Goal: Task Accomplishment & Management: Use online tool/utility

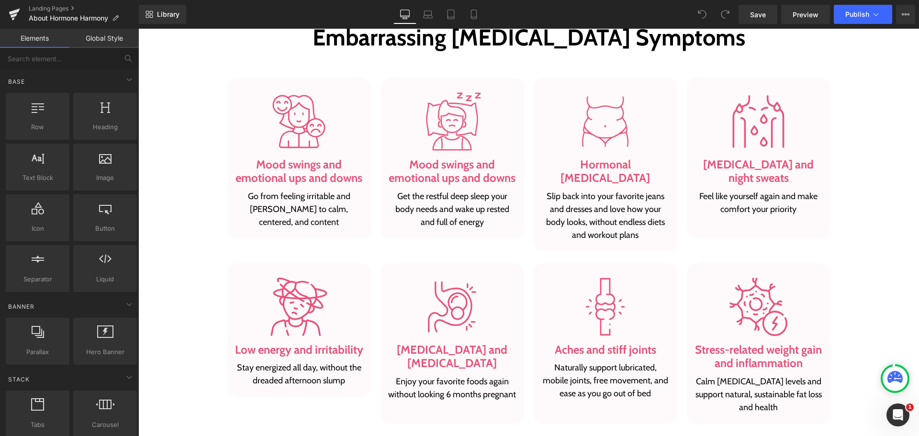
scroll to position [718, 0]
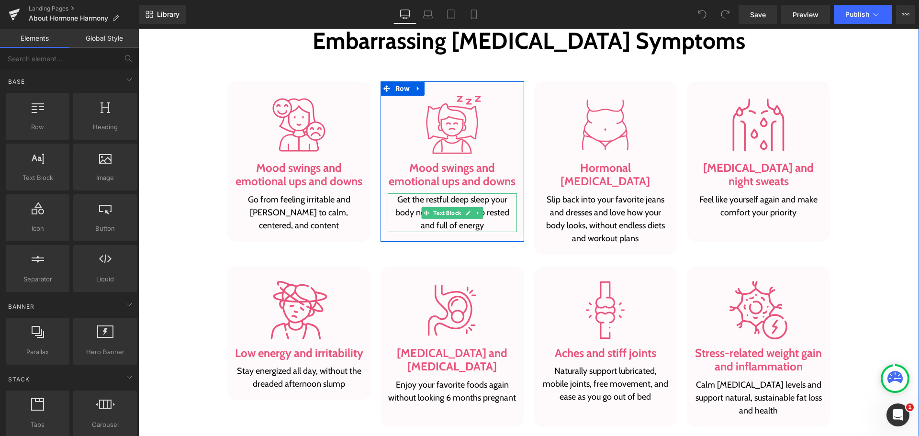
click at [478, 224] on p "Get the restful deep sleep your body needs and wake up rested and full of energy" at bounding box center [452, 212] width 129 height 39
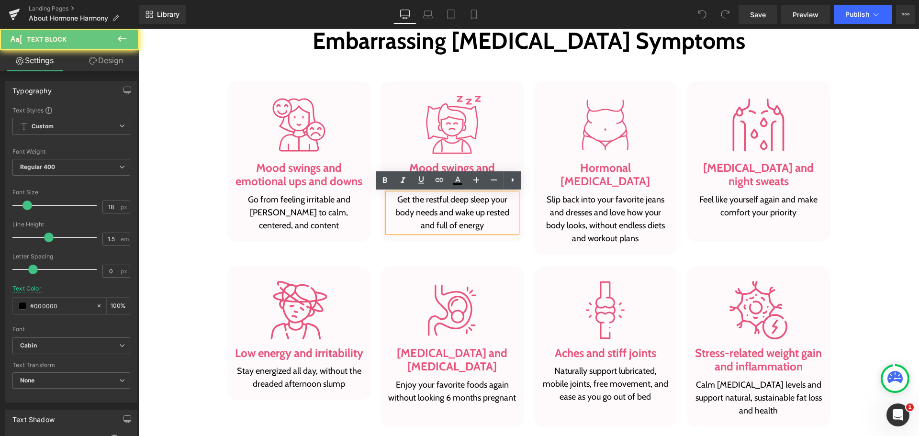
click at [484, 224] on p "Get the restful deep sleep your body needs and wake up rested and full of energy" at bounding box center [452, 212] width 129 height 39
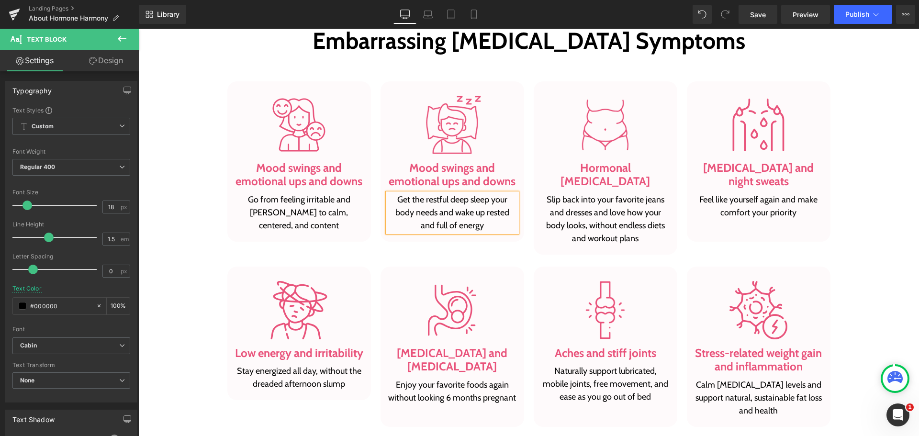
copy p "Get the restful deep sleep your body needs and wake up rested and full of energy"
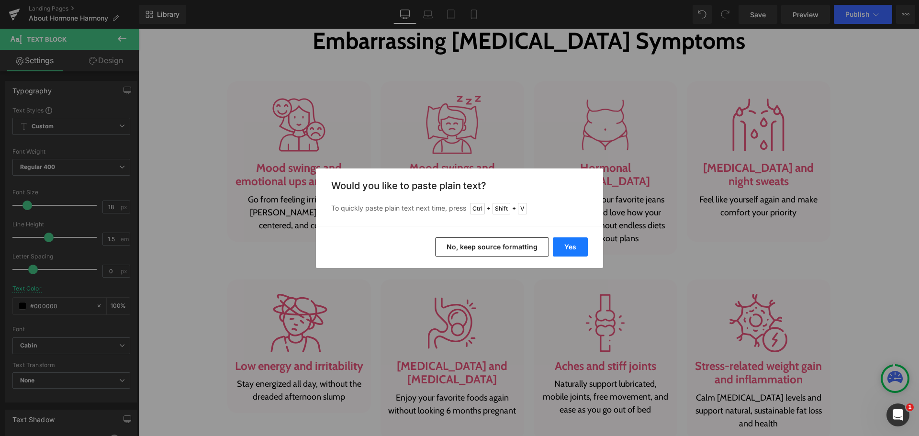
click at [571, 249] on button "Yes" at bounding box center [570, 246] width 35 height 19
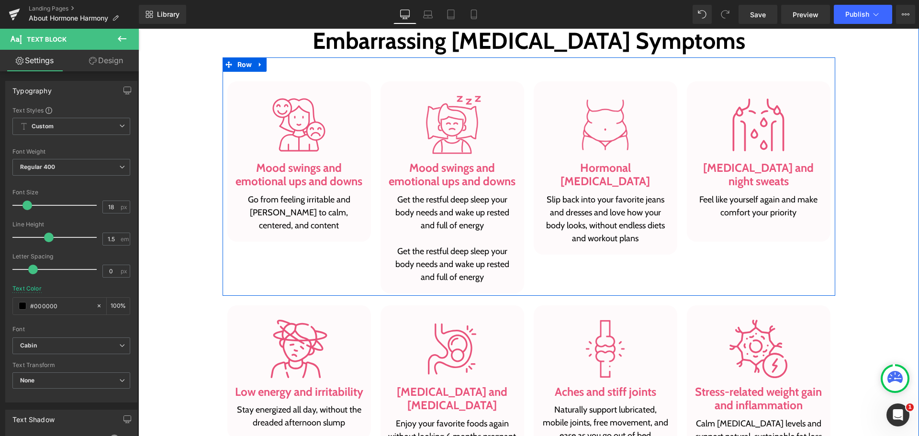
click at [376, 87] on div "Image Mood swings and emotional ups and downs Heading Get the restful deep slee…" at bounding box center [452, 187] width 153 height 212
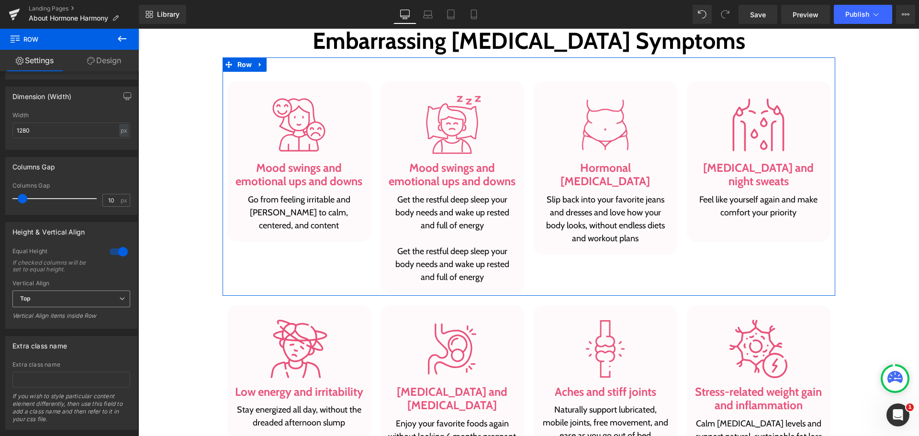
scroll to position [383, 0]
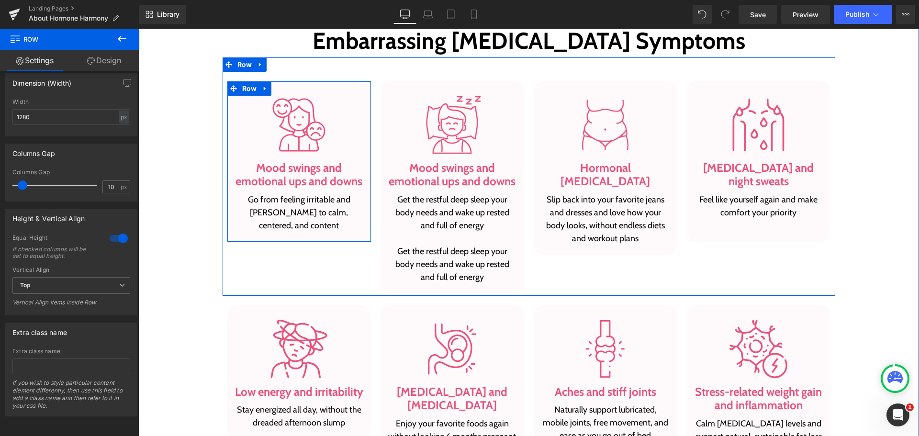
click at [348, 89] on div "Image Mood swings and emotional ups and downs Heading Go from feeling irritable…" at bounding box center [299, 161] width 144 height 160
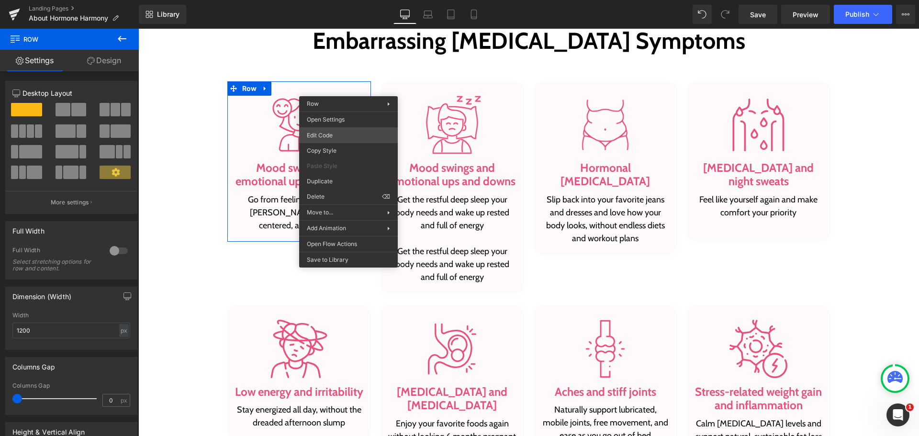
click at [361, 0] on div "You are previewing how the will restyle your page. You can not edit Elements in…" at bounding box center [459, 0] width 919 height 0
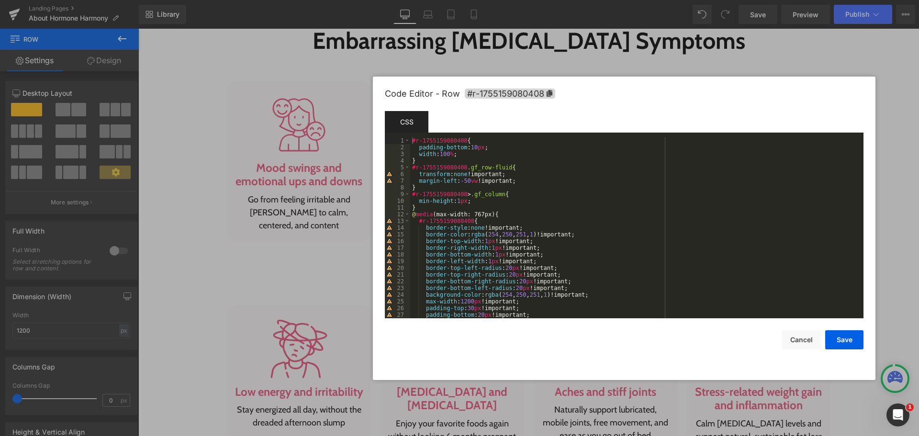
drag, startPoint x: 462, startPoint y: 76, endPoint x: 647, endPoint y: 72, distance: 185.2
click at [647, 77] on div "Code Editor - Row #r-1755159080408" at bounding box center [624, 94] width 478 height 34
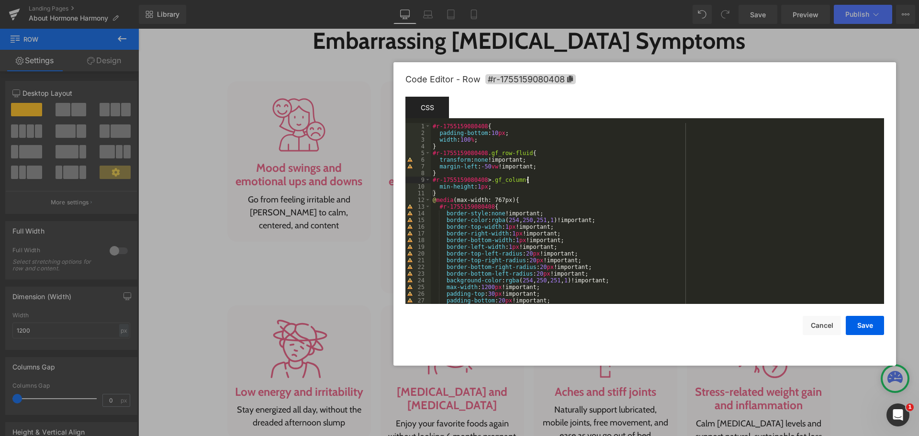
click at [559, 179] on div "#r-1755159080408 { padding-bottom : 10 px ; width : 100 % ; } #r-1755159080408 …" at bounding box center [655, 220] width 449 height 194
click at [562, 188] on div "#r-1755159080408 { padding-bottom : 10 px ; width : 100 % ; } #r-1755159080408 …" at bounding box center [655, 220] width 449 height 194
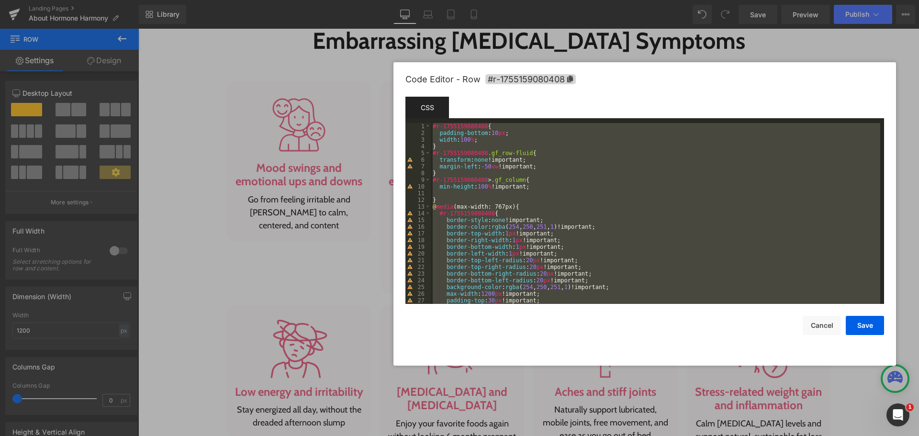
click at [562, 188] on div "#r-1755159080408 { padding-bottom : 10 px ; width : 100 % ; } #r-1755159080408 …" at bounding box center [655, 213] width 449 height 181
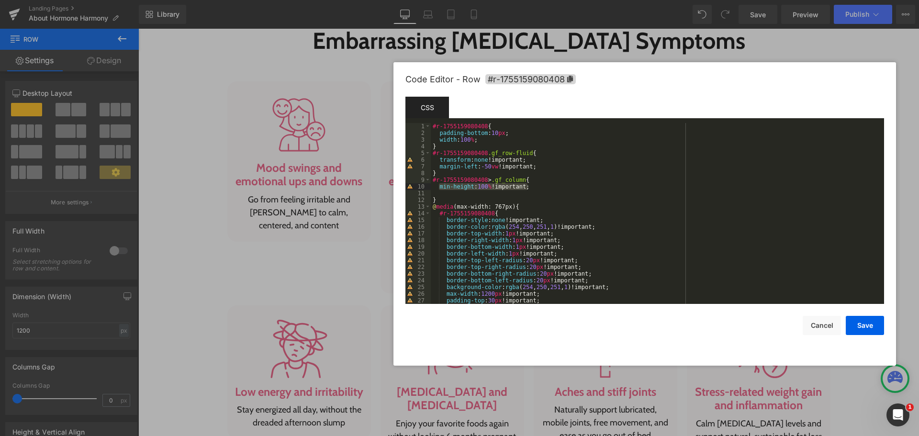
click at [559, 188] on div "#r-1755159080408 { padding-bottom : 10 px ; width : 100 % ; } #r-1755159080408 …" at bounding box center [655, 213] width 449 height 181
click at [874, 322] on button "Save" at bounding box center [864, 325] width 38 height 19
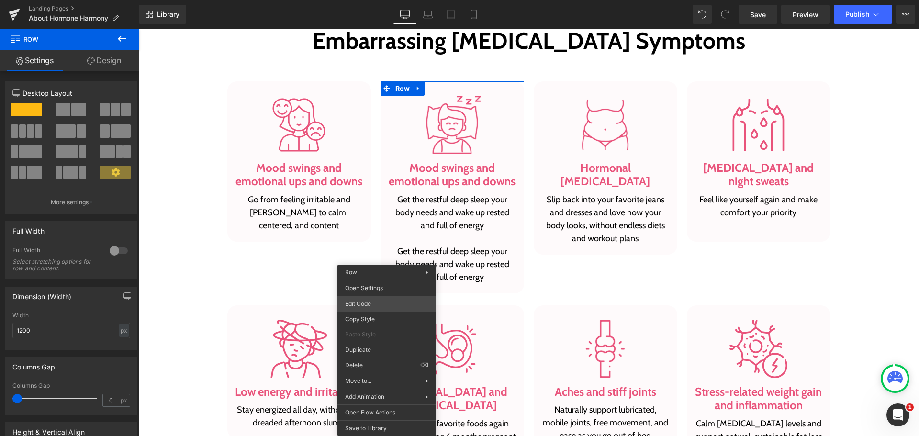
click at [385, 0] on div "You are previewing how the will restyle your page. You can not edit Elements in…" at bounding box center [459, 0] width 919 height 0
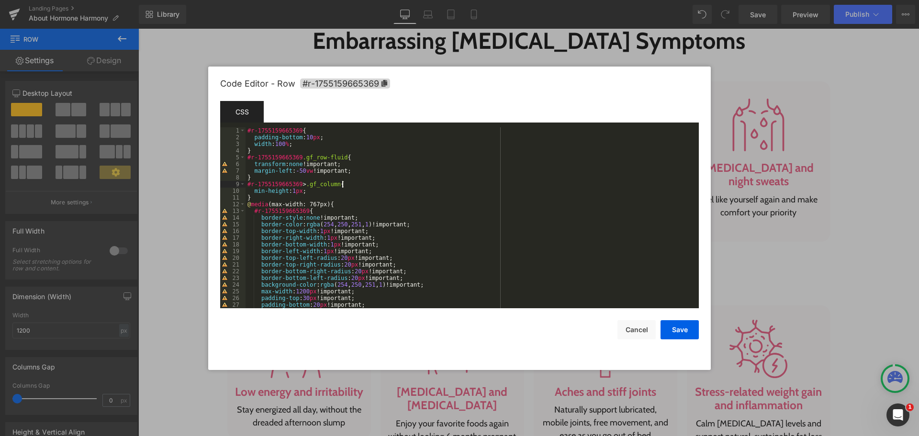
click at [351, 187] on div "#r-1755159665369 { padding-bottom : 10 px ; width : 100 % ; } #r-1755159665369 …" at bounding box center [469, 224] width 449 height 194
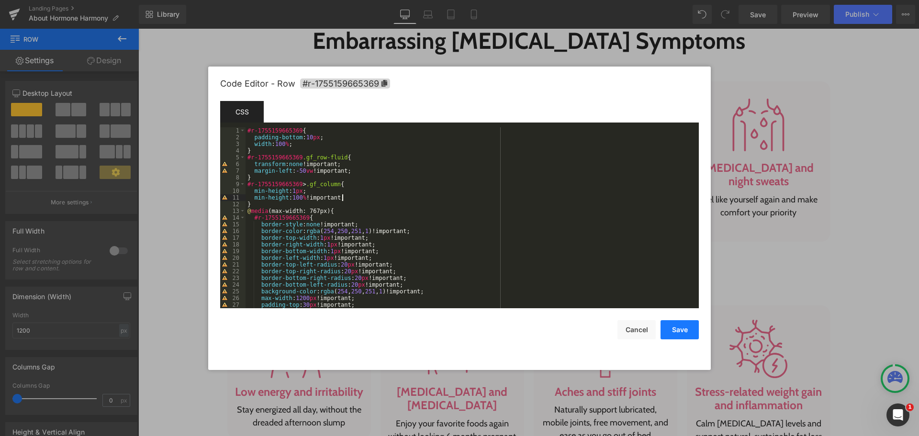
click at [687, 328] on button "Save" at bounding box center [679, 329] width 38 height 19
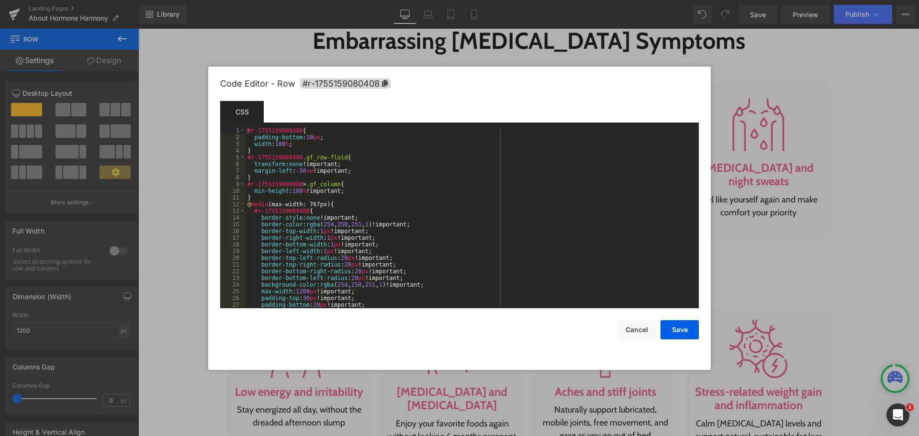
click at [355, 0] on div "You are previewing how the will restyle your page. You can not edit Elements in…" at bounding box center [459, 0] width 919 height 0
click at [385, 81] on icon at bounding box center [385, 83] width 6 height 7
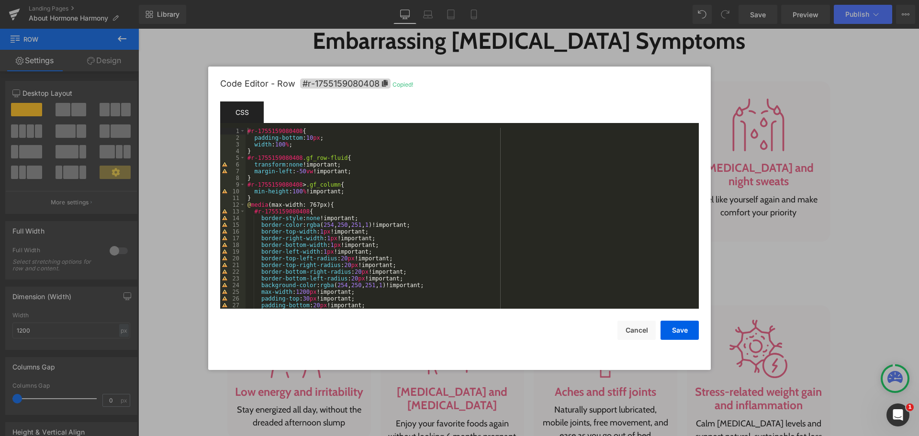
click at [268, 197] on div "#r-1755159080408 { padding-bottom : 10 px ; width : 100 % ; } #r-1755159080408 …" at bounding box center [469, 225] width 449 height 194
paste textarea
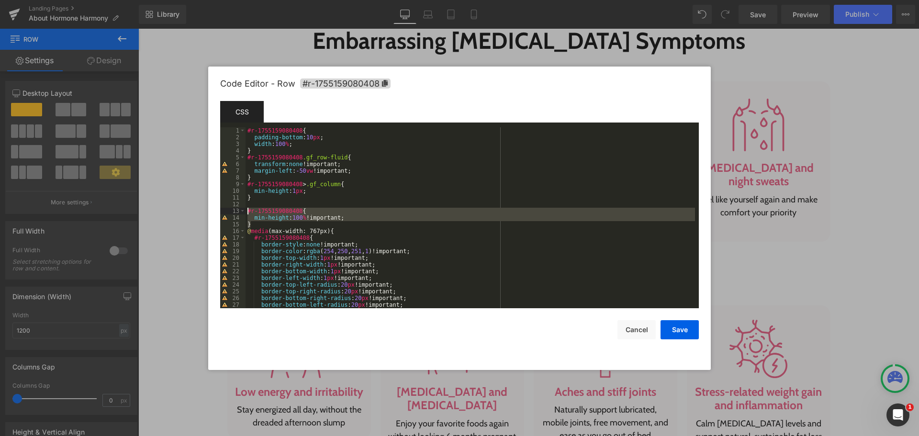
drag, startPoint x: 254, startPoint y: 221, endPoint x: 247, endPoint y: 211, distance: 11.7
click at [247, 211] on div "#r-1755159080408 { padding-bottom : 10 px ; width : 100 % ; } #r-1755159080408 …" at bounding box center [469, 224] width 449 height 194
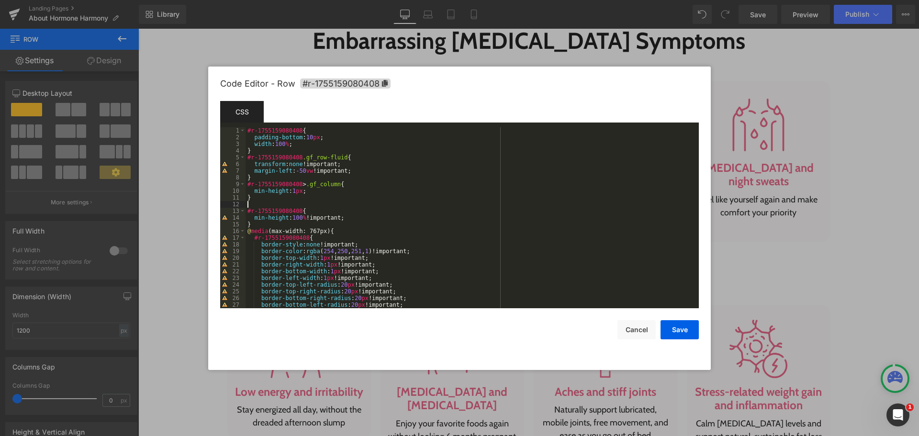
click at [371, 206] on div "#r-1755159080408 { padding-bottom : 10 px ; width : 100 % ; } #r-1755159080408 …" at bounding box center [469, 224] width 449 height 194
click at [683, 327] on button "Save" at bounding box center [679, 329] width 38 height 19
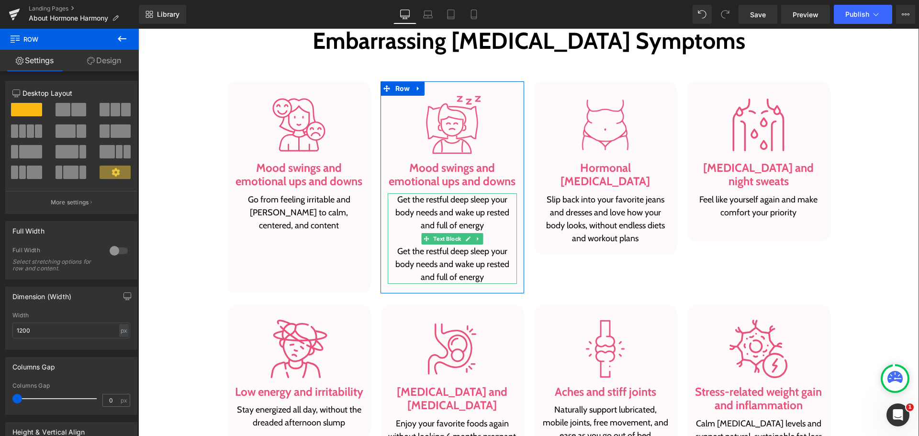
click at [436, 265] on p "Get the restful deep sleep your body needs and wake up rested and full of energ…" at bounding box center [452, 238] width 129 height 90
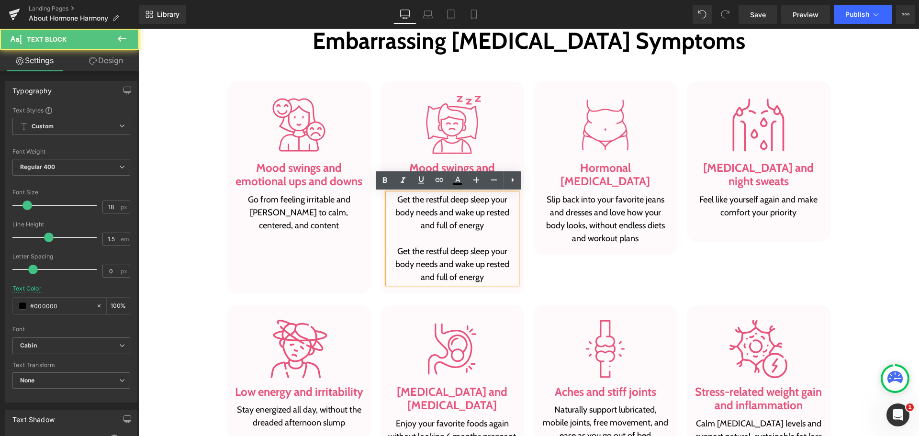
click at [494, 272] on p "Get the restful deep sleep your body needs and wake up rested and full of energ…" at bounding box center [452, 238] width 129 height 90
drag, startPoint x: 476, startPoint y: 269, endPoint x: 393, endPoint y: 249, distance: 85.8
click at [393, 249] on p "Get the restful deep sleep your body needs and wake up rested and full of energ…" at bounding box center [452, 238] width 129 height 90
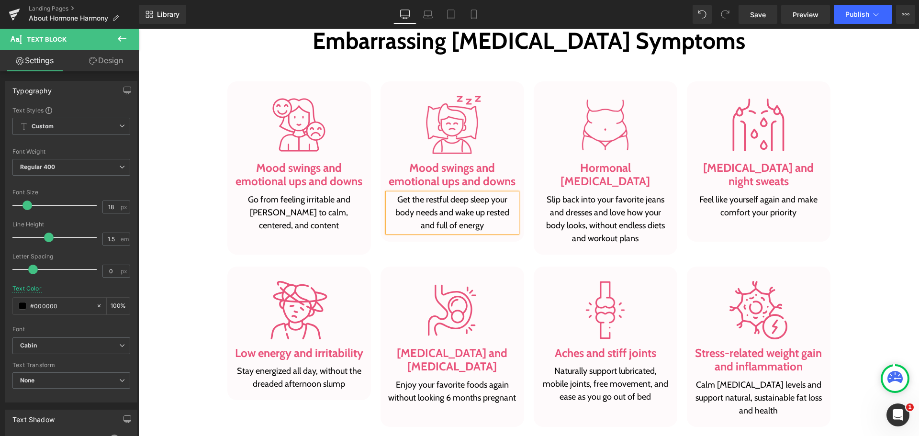
click at [877, 239] on div "Targets 8 of the Most Common, Painful and Even Embarrassing [MEDICAL_DATA] Symp…" at bounding box center [528, 262] width 780 height 528
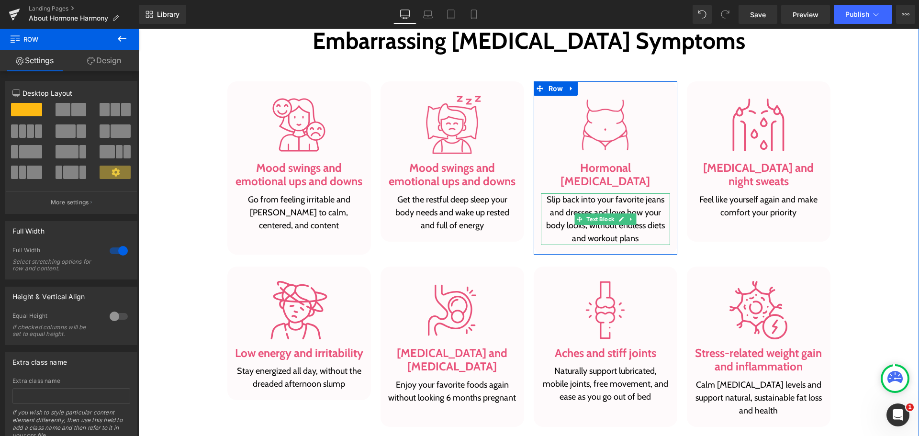
click at [630, 218] on p "Slip back into your favorite jeans and dresses and love how your body looks, wi…" at bounding box center [605, 219] width 129 height 52
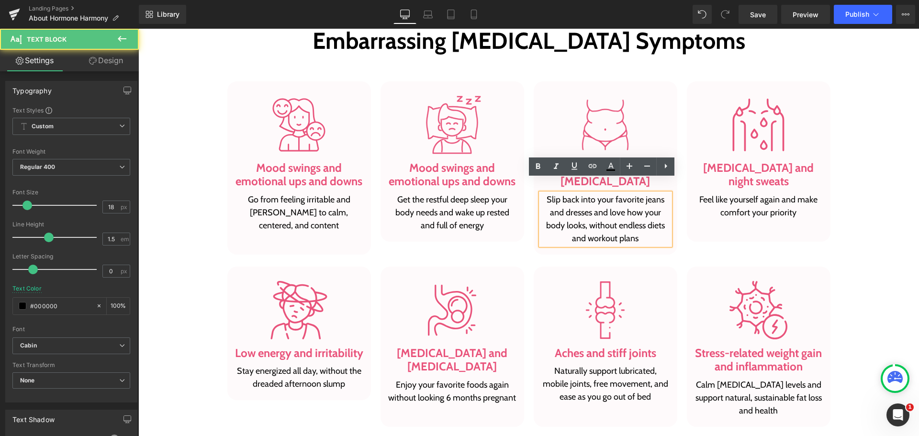
click at [634, 222] on p "Slip back into your favorite jeans and dresses and love how your body looks, wi…" at bounding box center [605, 219] width 129 height 52
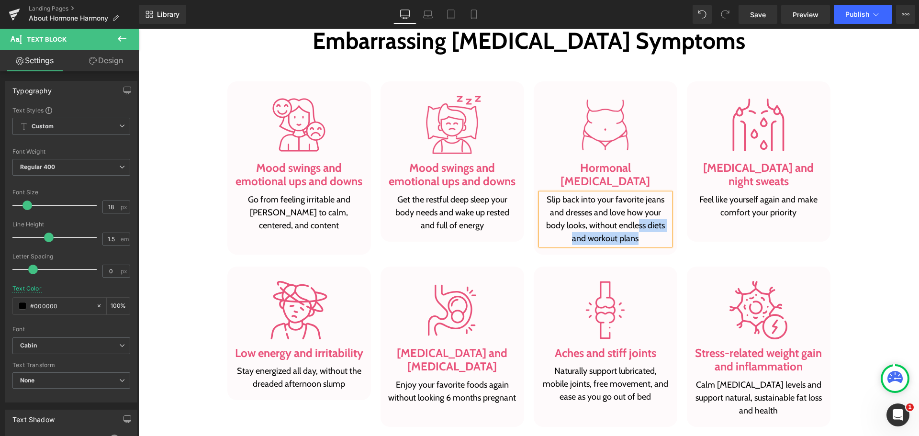
drag, startPoint x: 868, startPoint y: 243, endPoint x: 650, endPoint y: 235, distance: 217.4
click at [868, 243] on div "Targets 8 of the Most Common, Painful and Even Embarrassing [MEDICAL_DATA] Symp…" at bounding box center [528, 262] width 780 height 528
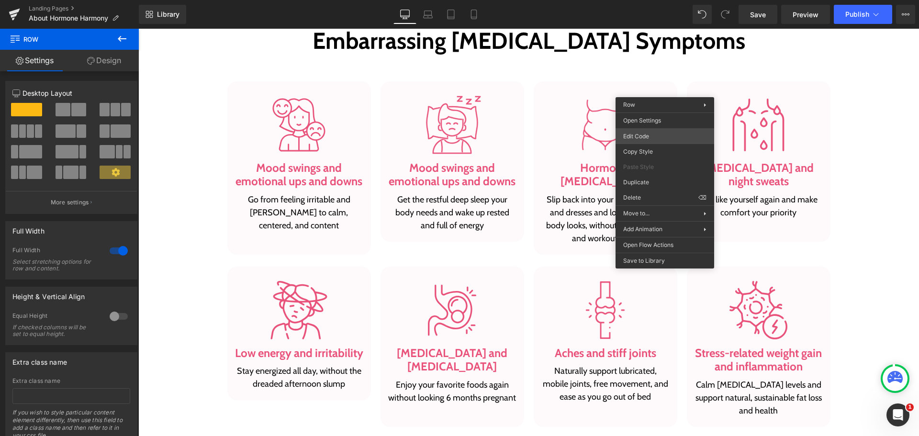
click at [659, 0] on div "You are previewing how the will restyle your page. You can not edit Elements in…" at bounding box center [459, 0] width 919 height 0
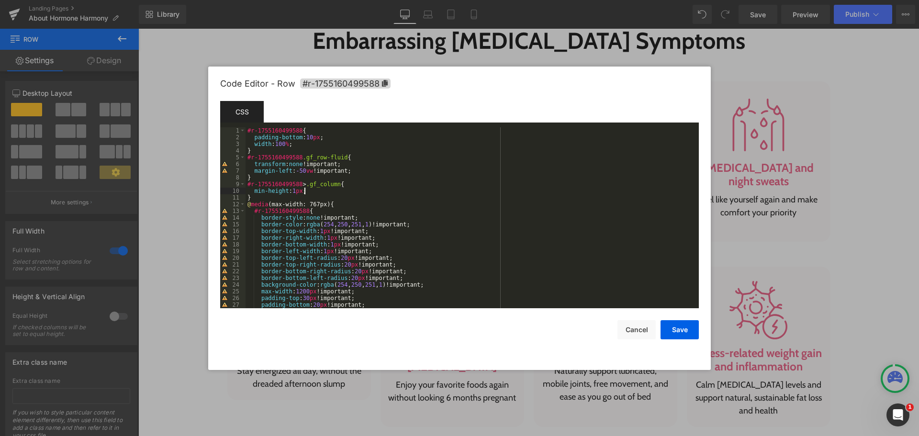
click at [314, 193] on div "#r-1755160499588 { padding-bottom : 10 px ; width : 100 % ; } #r-1755160499588 …" at bounding box center [469, 224] width 449 height 194
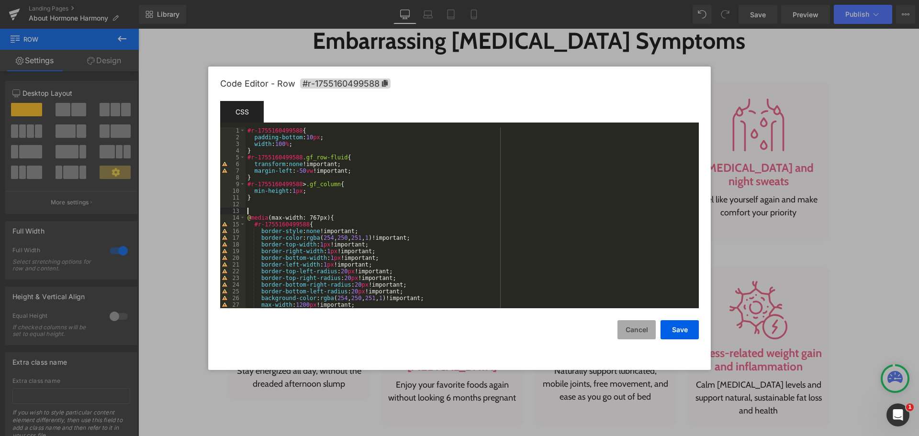
click at [637, 327] on button "Cancel" at bounding box center [636, 329] width 38 height 19
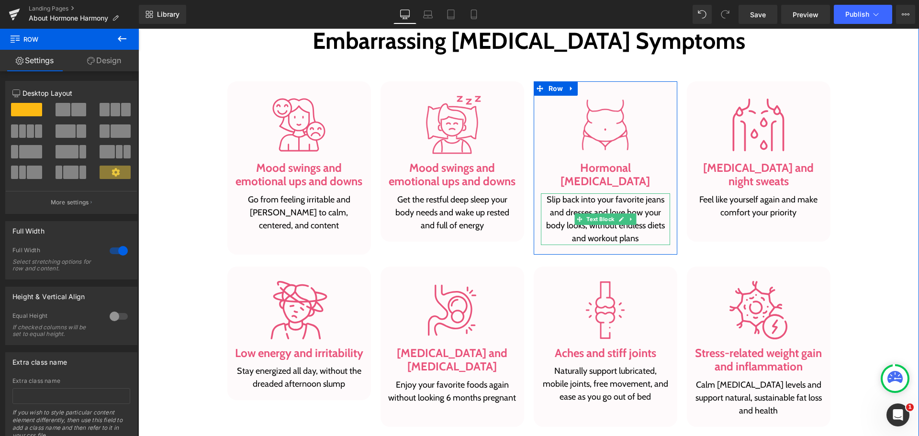
click at [633, 215] on p "Slip back into your favorite jeans and dresses and love how your body looks, wi…" at bounding box center [605, 219] width 129 height 52
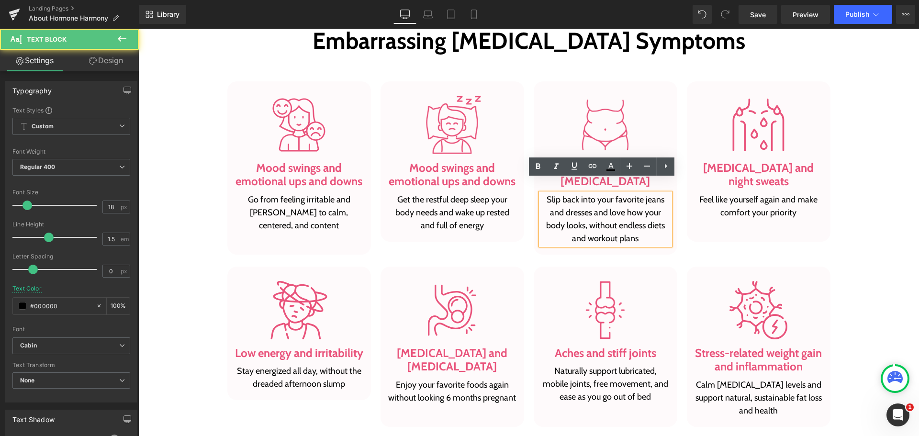
click at [639, 222] on p "Slip back into your favorite jeans and dresses and love how your body looks, wi…" at bounding box center [605, 219] width 129 height 52
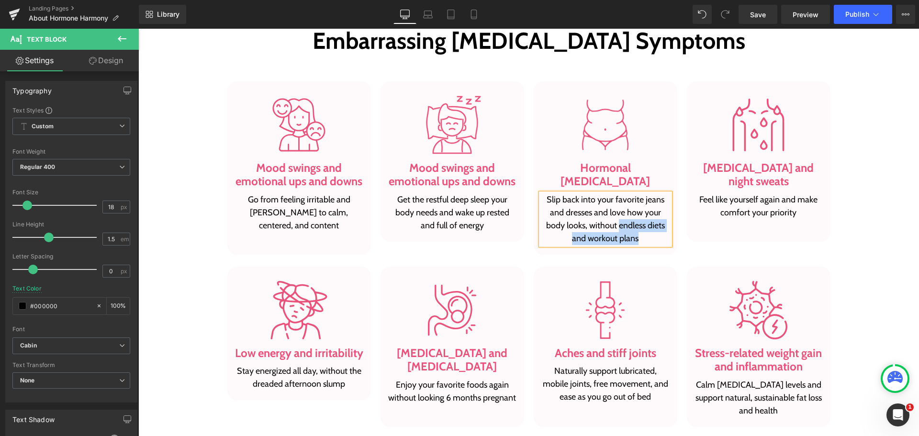
copy p "endless diets and workout plans"
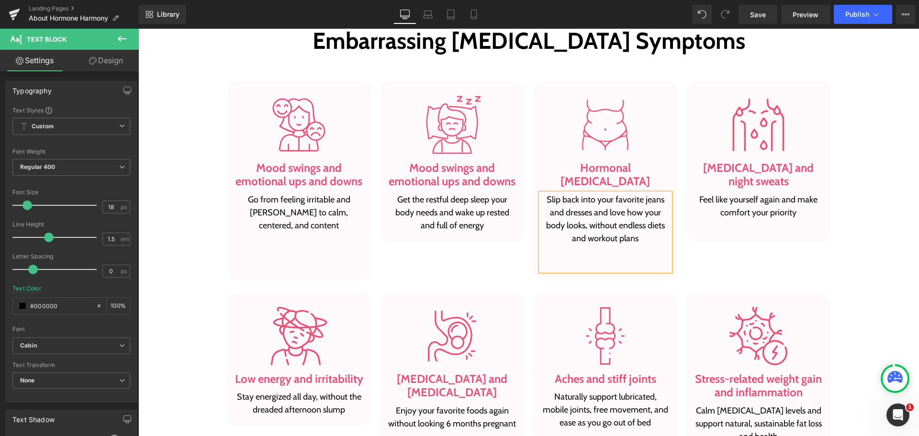
click at [712, 260] on div "Image [MEDICAL_DATA] and night sweats Heading Feel like yourself again and make…" at bounding box center [758, 180] width 153 height 199
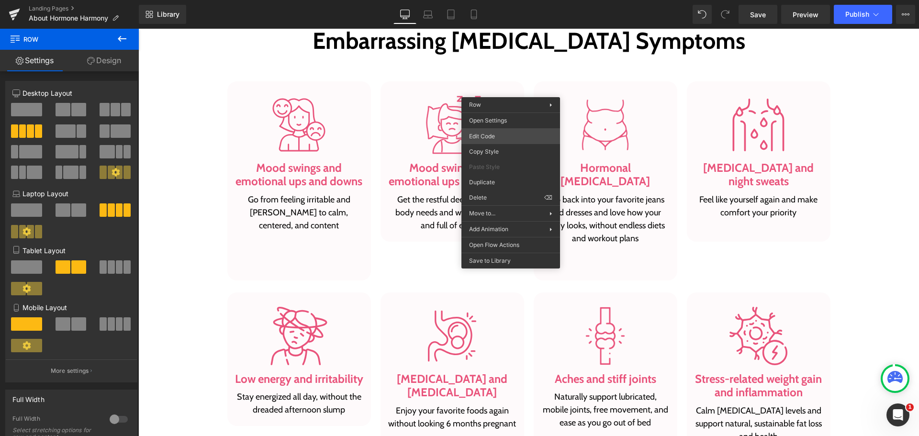
click at [497, 0] on div "You are previewing how the will restyle your page. You can not edit Elements in…" at bounding box center [459, 0] width 919 height 0
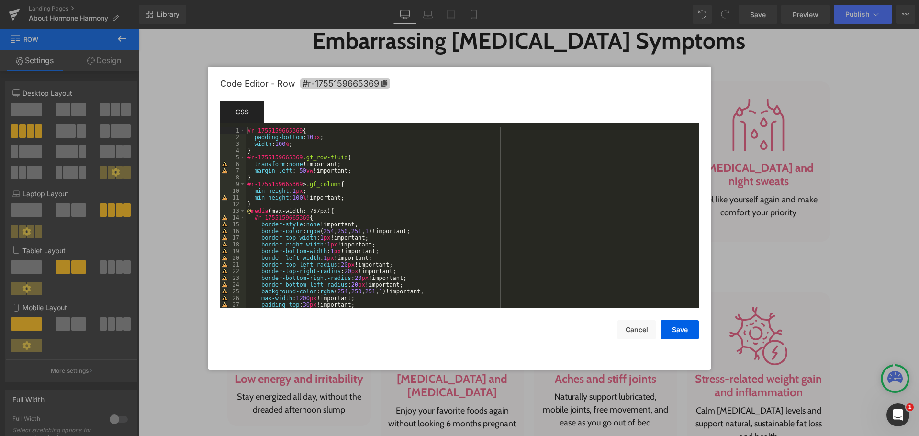
click at [386, 81] on icon at bounding box center [384, 83] width 6 height 7
click at [266, 206] on div "#r-1755159665369 { padding-bottom : 10 px ; width : 100 % ; } #r-1755159665369 …" at bounding box center [469, 224] width 449 height 194
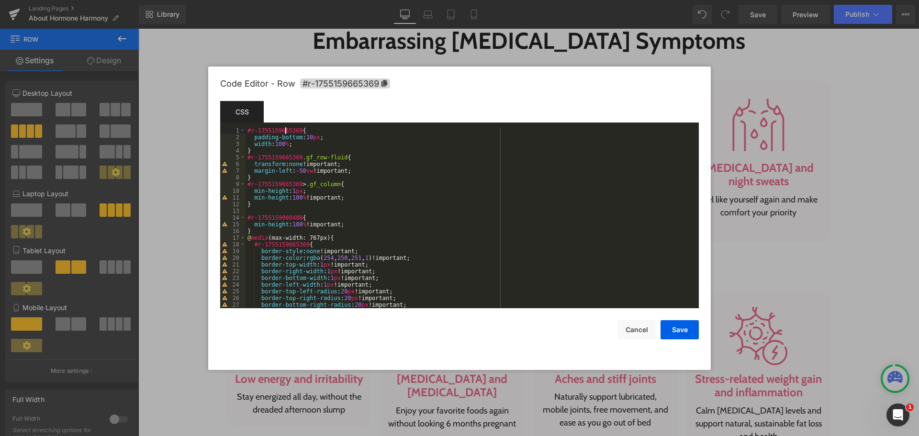
click at [286, 129] on div "#r-1755159665369 { padding-bottom : 10 px ; width : 100 % ; } #r-1755159665369 …" at bounding box center [469, 224] width 449 height 194
click at [272, 215] on div "#r-1755159665369 { padding-bottom : 10 px ; width : 100 % ; } #r-1755159665369 …" at bounding box center [469, 224] width 449 height 194
click at [394, 203] on div "#r-1755159665369 { padding-bottom : 10 px ; width : 100 % ; } #r-1755159665369 …" at bounding box center [469, 224] width 449 height 194
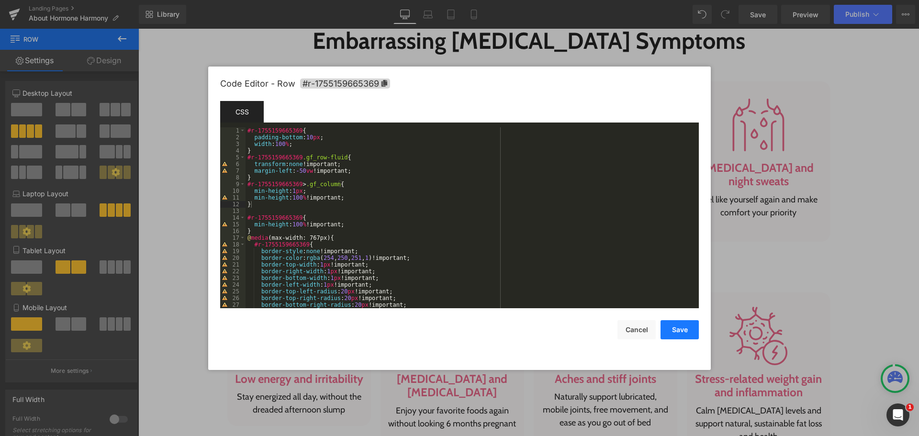
click at [682, 331] on button "Save" at bounding box center [679, 329] width 38 height 19
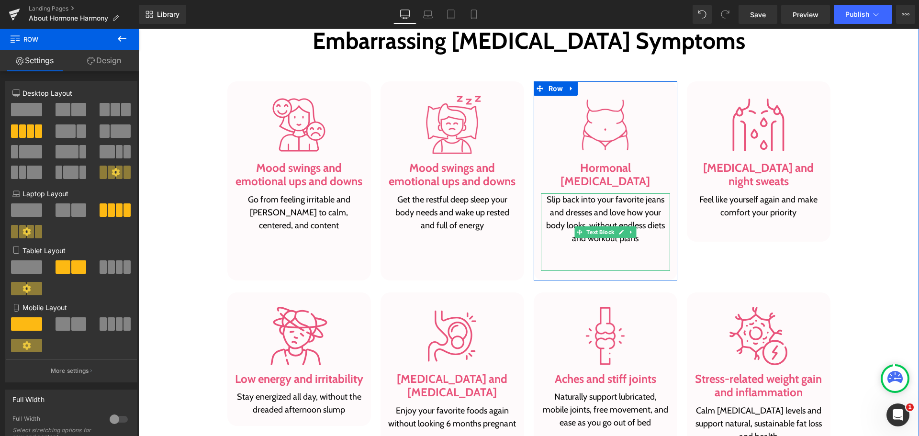
click at [639, 228] on p "Slip back into your favorite jeans and dresses and love how your body looks, wi…" at bounding box center [605, 219] width 129 height 52
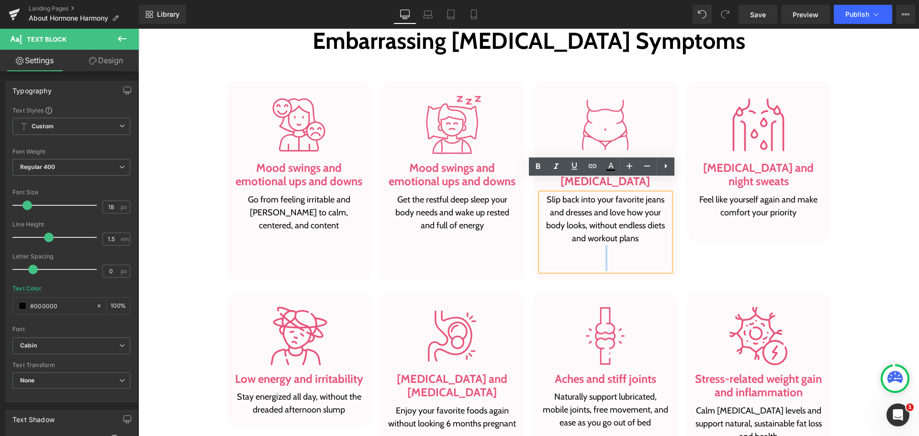
drag, startPoint x: 640, startPoint y: 225, endPoint x: 639, endPoint y: 257, distance: 31.6
click at [639, 257] on div "Slip back into your favorite jeans and dresses and love how your body looks, wi…" at bounding box center [605, 232] width 129 height 78
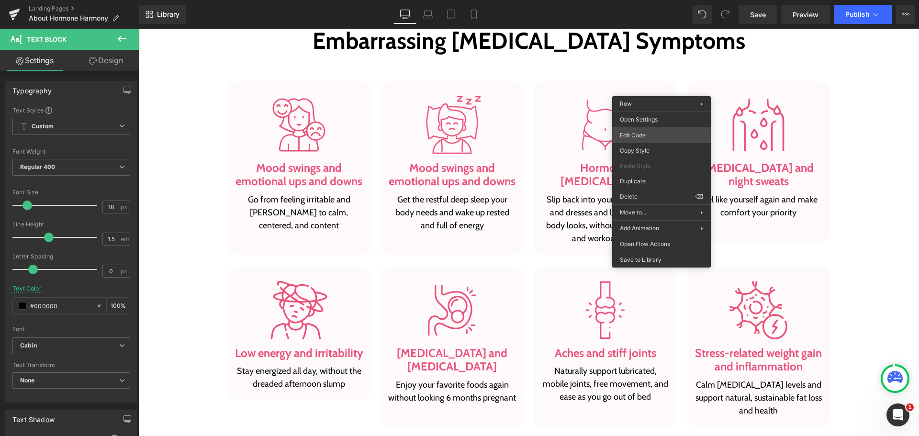
click at [656, 0] on div "You are previewing how the will restyle your page. You can not edit Elements in…" at bounding box center [459, 0] width 919 height 0
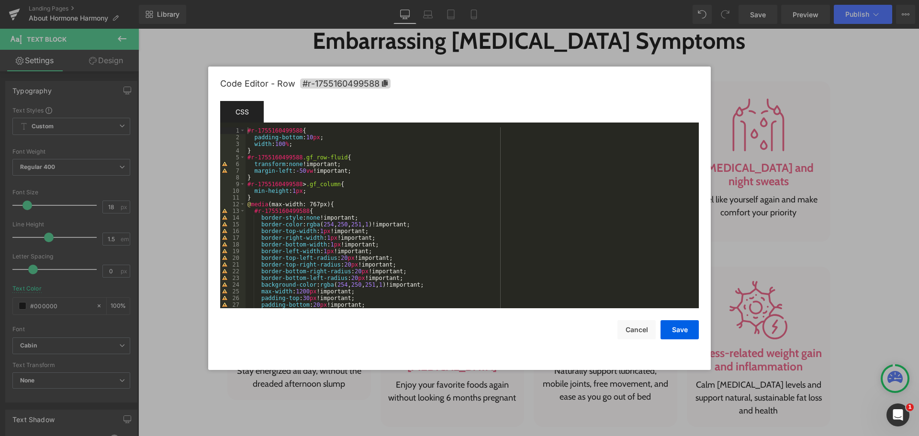
click at [258, 198] on div "#r-1755160499588 { padding-bottom : 10 px ; width : 100 % ; } #r-1755160499588 …" at bounding box center [469, 224] width 449 height 194
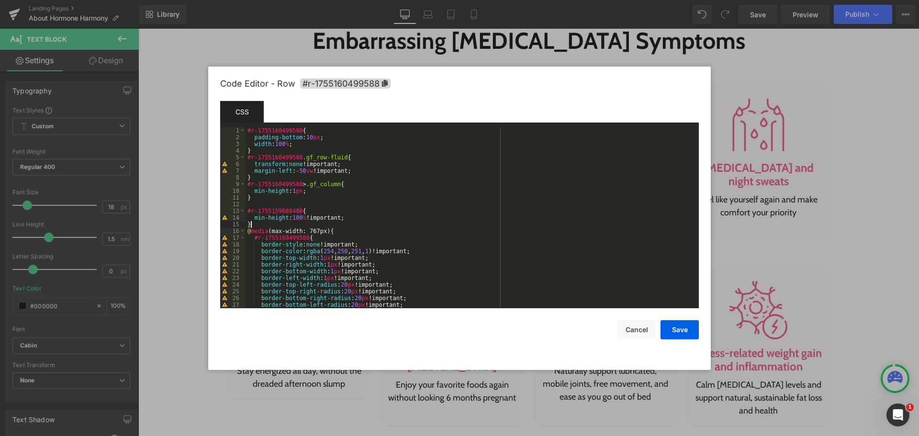
click at [285, 132] on div "#r-1755160499588 { padding-bottom : 10 px ; width : 100 % ; } #r-1755160499588 …" at bounding box center [469, 224] width 449 height 194
click at [270, 212] on div "#r-1755160499588 { padding-bottom : 10 px ; width : 100 % ; } #r-1755160499588 …" at bounding box center [469, 224] width 449 height 194
click at [271, 212] on div "#r-1755160499588 { padding-bottom : 10 px ; width : 100 % ; } #r-1755160499588 …" at bounding box center [469, 224] width 449 height 194
click at [383, 205] on div "#r-1755160499588 { padding-bottom : 10 px ; width : 100 % ; } #r-1755160499588 …" at bounding box center [469, 224] width 449 height 194
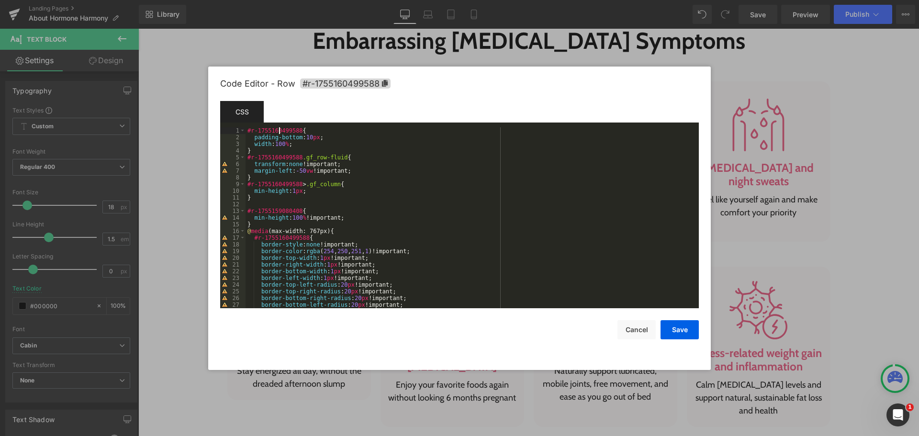
click at [278, 132] on div "#r-1755160499588 { padding-bottom : 10 px ; width : 100 % ; } #r-1755160499588 …" at bounding box center [469, 224] width 449 height 194
click at [283, 183] on div "#r-1755160499588 { padding-bottom : 10 px ; width : 100 % ; } #r-1755160499588 …" at bounding box center [469, 224] width 449 height 194
click at [284, 211] on div "#r-1755160499588 { padding-bottom : 10 px ; width : 100 % ; } #r-1755160499588 …" at bounding box center [469, 224] width 449 height 194
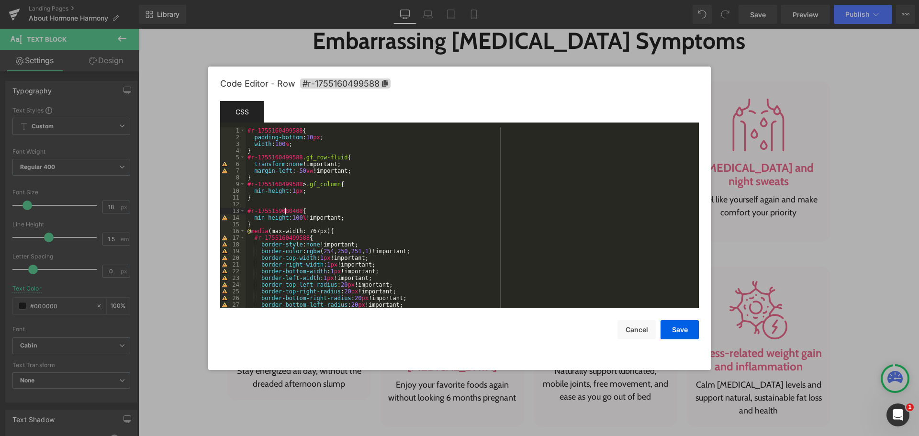
click at [284, 211] on div "#r-1755160499588 { padding-bottom : 10 px ; width : 100 % ; } #r-1755160499588 …" at bounding box center [469, 224] width 449 height 194
click at [335, 211] on div "#r-1755160499588 { padding-bottom : 10 px ; width : 100 % ; } #r-1755160499588 …" at bounding box center [469, 224] width 449 height 194
click at [678, 328] on button "Save" at bounding box center [679, 329] width 38 height 19
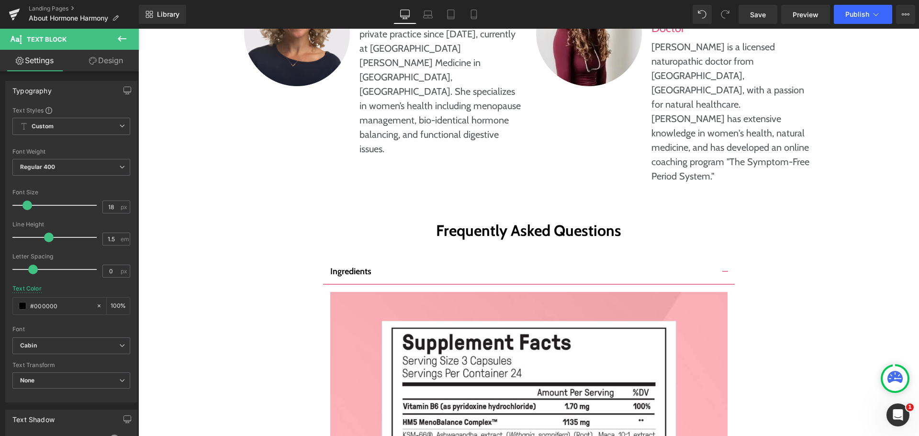
scroll to position [4594, 0]
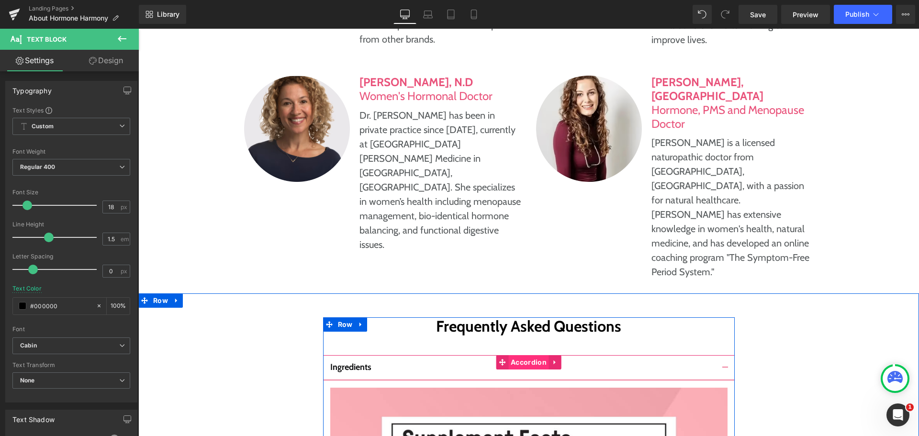
click at [528, 355] on span "Accordion" at bounding box center [528, 362] width 41 height 14
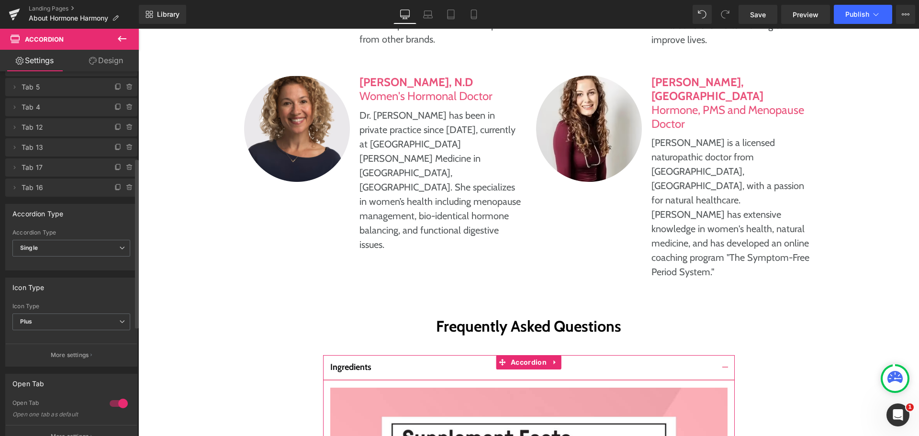
scroll to position [191, 0]
click at [87, 247] on span "Single" at bounding box center [71, 242] width 118 height 17
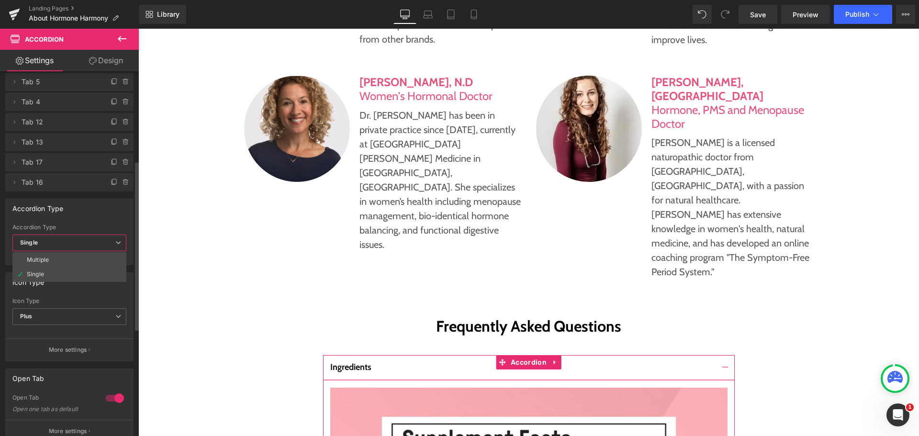
click at [87, 247] on span "Single" at bounding box center [69, 242] width 114 height 17
click at [84, 251] on span "Single" at bounding box center [71, 242] width 118 height 17
click at [91, 237] on span "Single" at bounding box center [69, 242] width 114 height 17
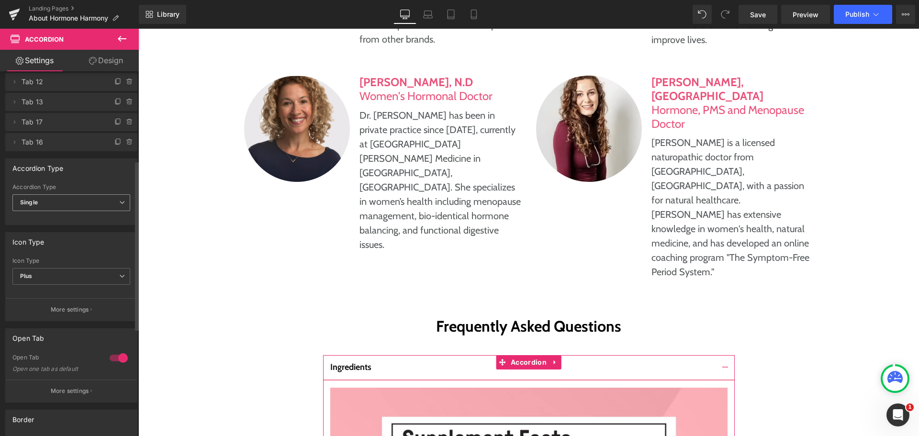
scroll to position [287, 0]
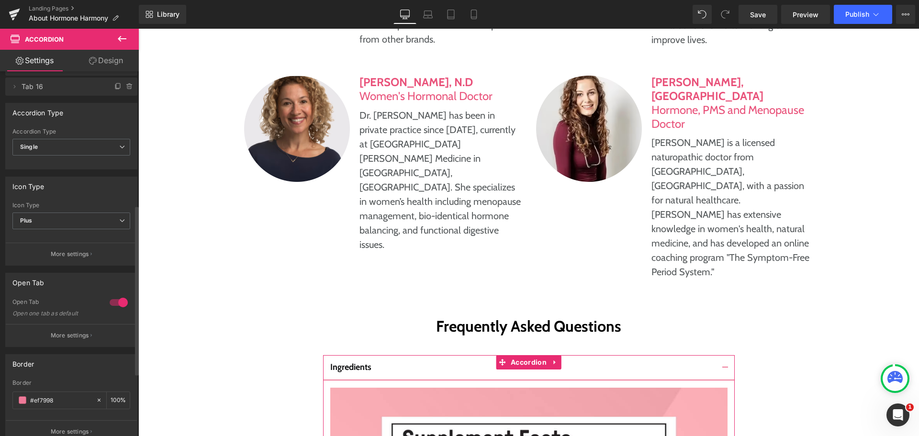
click at [111, 299] on div at bounding box center [118, 302] width 23 height 15
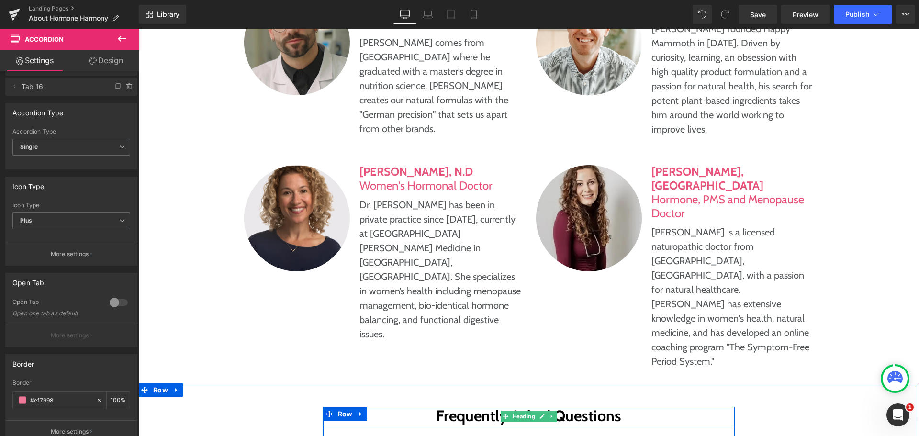
scroll to position [4498, 0]
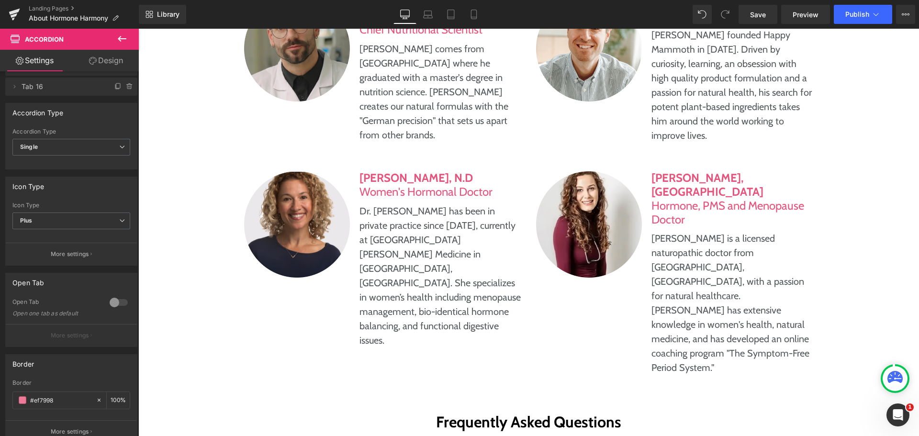
click at [123, 37] on icon at bounding box center [121, 38] width 11 height 11
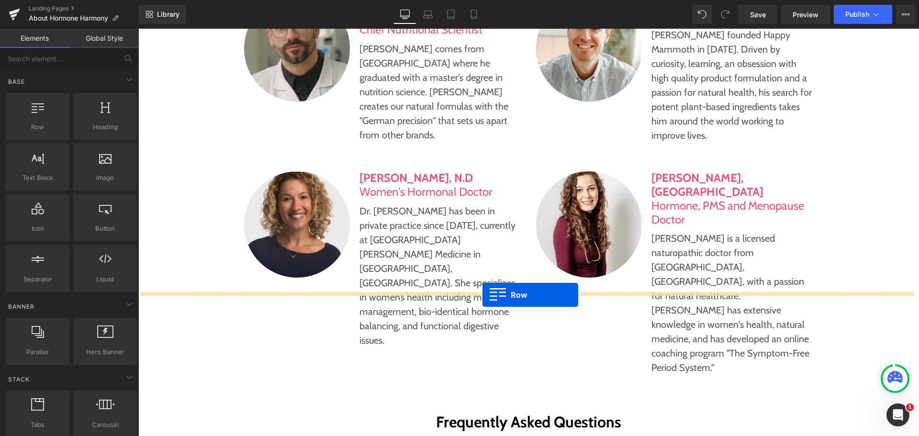
drag, startPoint x: 191, startPoint y: 158, endPoint x: 482, endPoint y: 295, distance: 321.5
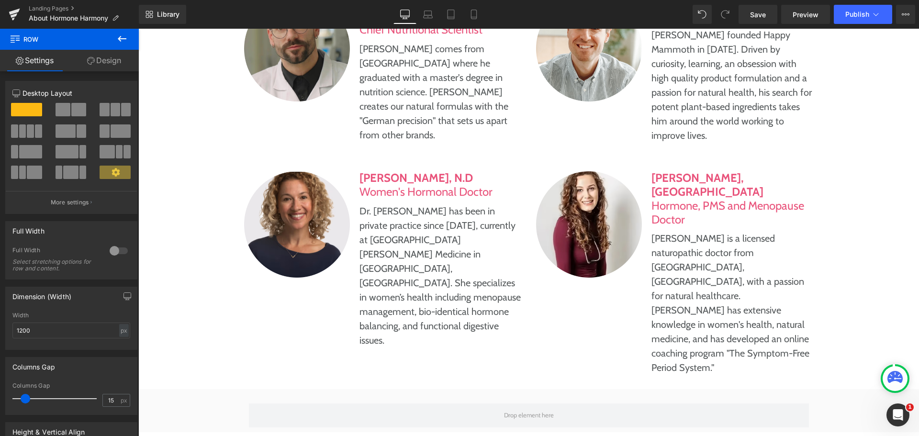
click at [124, 38] on icon at bounding box center [121, 38] width 11 height 11
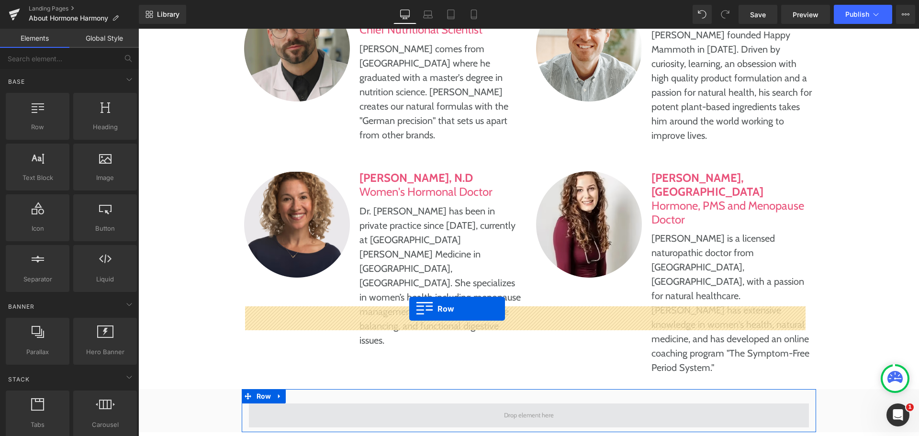
drag, startPoint x: 170, startPoint y: 148, endPoint x: 409, endPoint y: 309, distance: 287.8
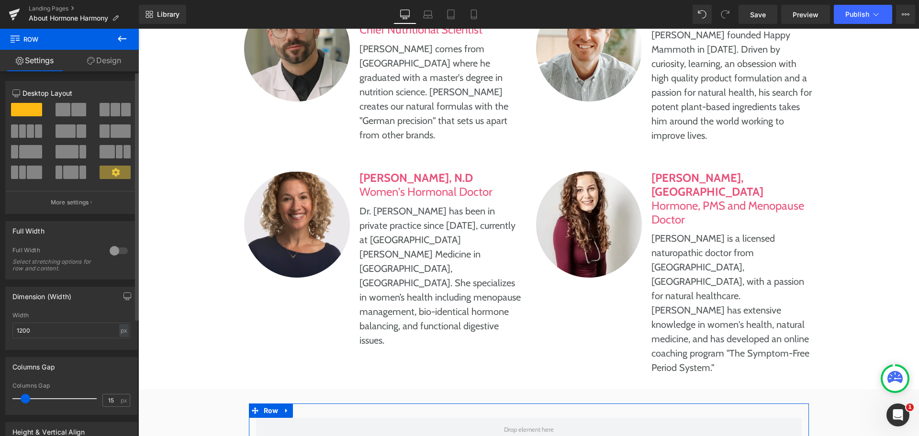
click at [112, 107] on span at bounding box center [116, 109] width 10 height 13
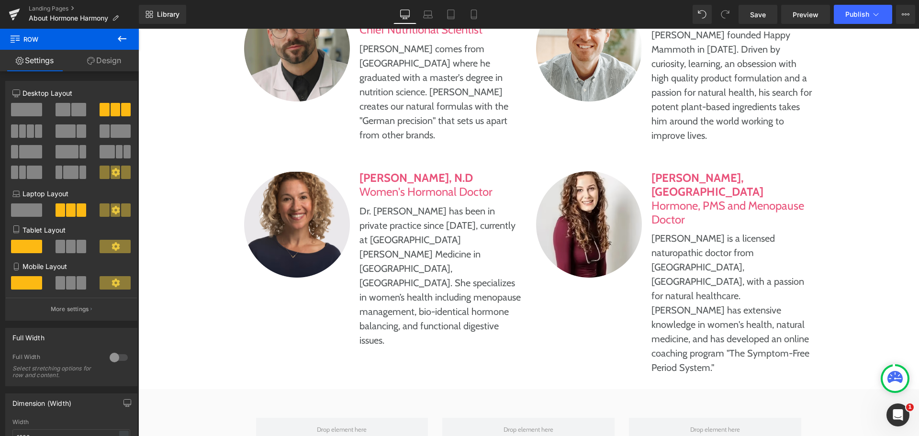
click at [128, 35] on button at bounding box center [121, 39] width 33 height 21
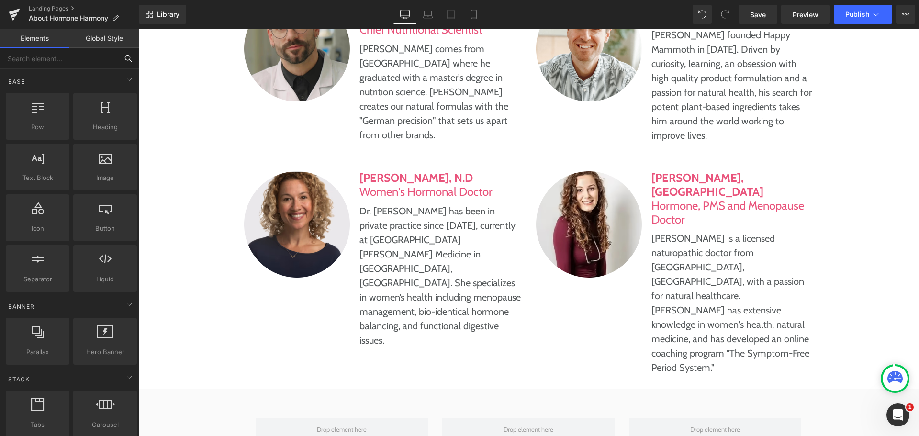
click at [74, 64] on input "text" at bounding box center [59, 58] width 118 height 21
type input "pro"
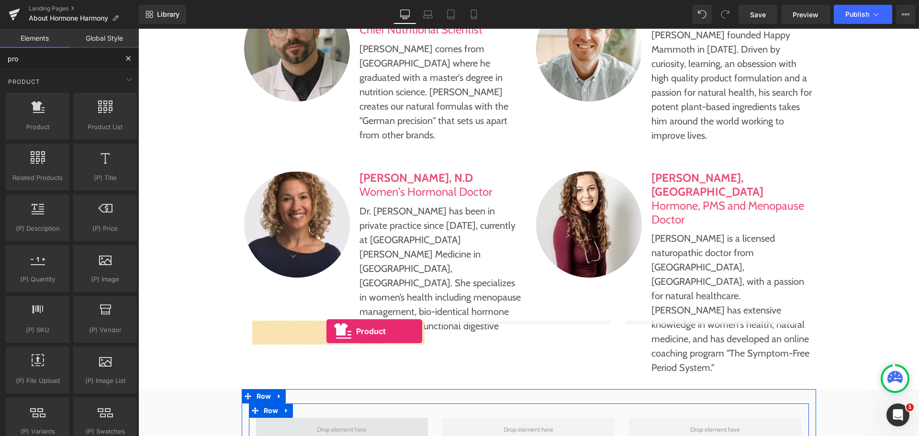
drag, startPoint x: 177, startPoint y: 143, endPoint x: 326, endPoint y: 331, distance: 240.5
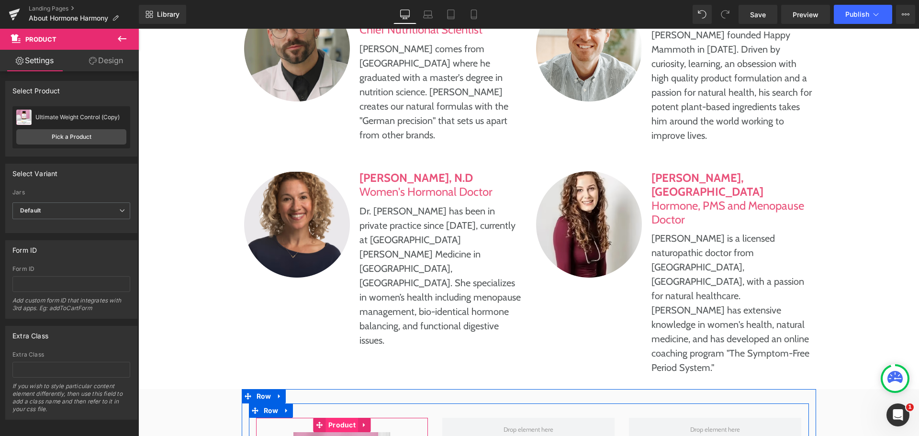
click at [337, 418] on span "Product" at bounding box center [342, 425] width 32 height 14
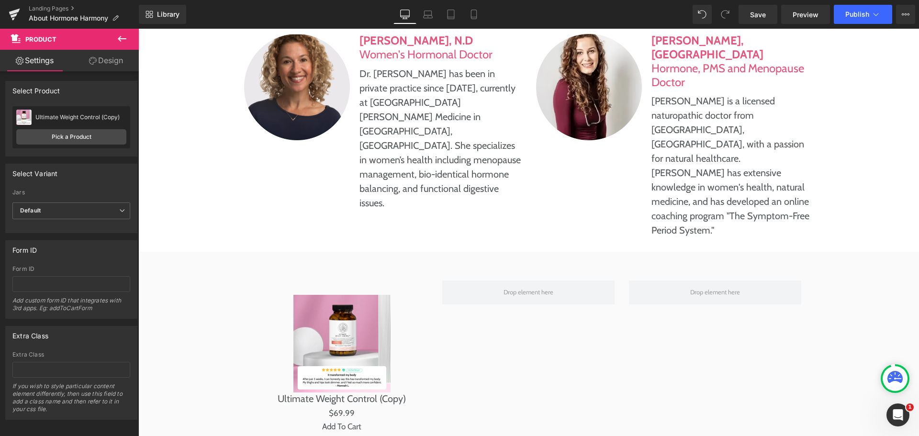
scroll to position [4641, 0]
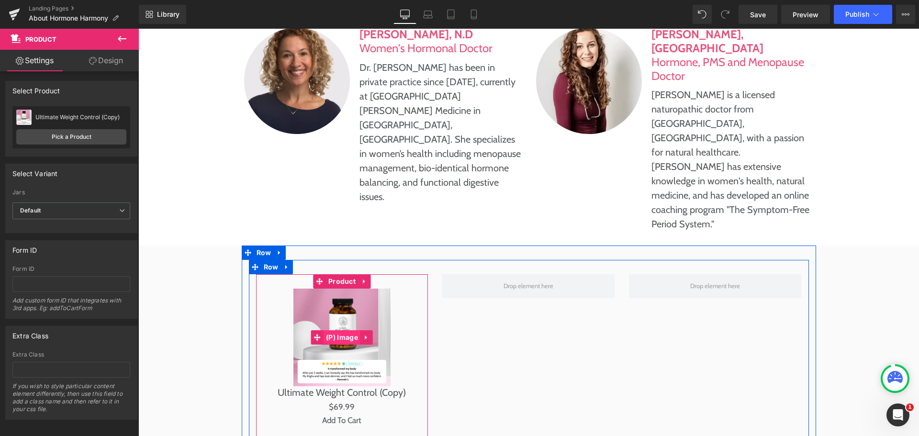
click at [332, 330] on span "(P) Image" at bounding box center [341, 337] width 37 height 14
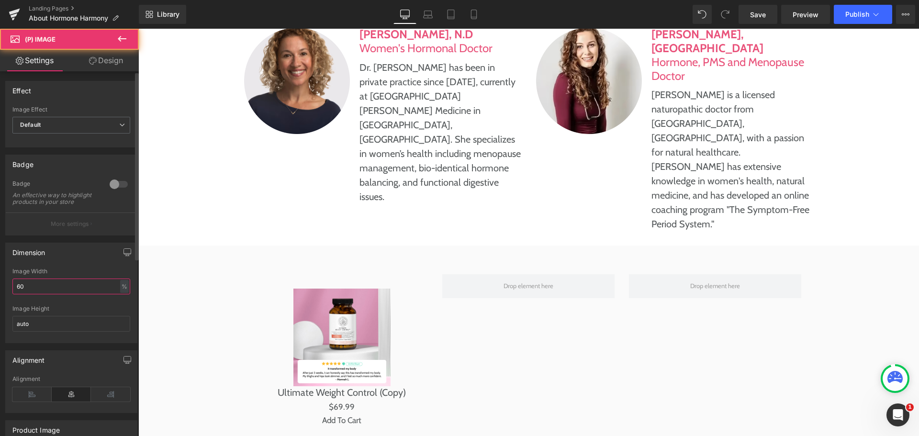
click at [85, 286] on input "60" at bounding box center [71, 286] width 118 height 16
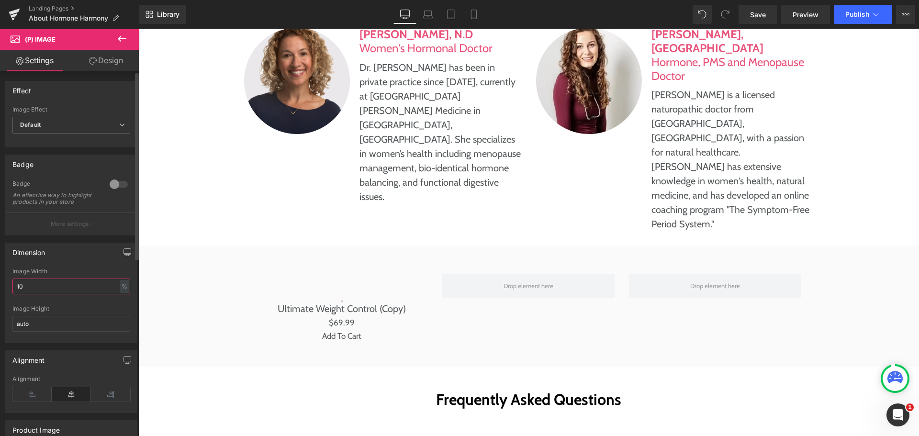
type input "100"
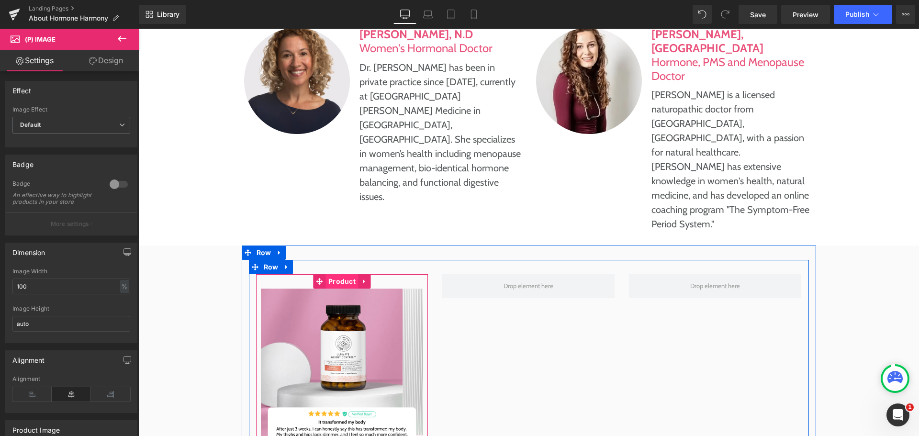
click at [338, 274] on span "Product" at bounding box center [342, 281] width 32 height 14
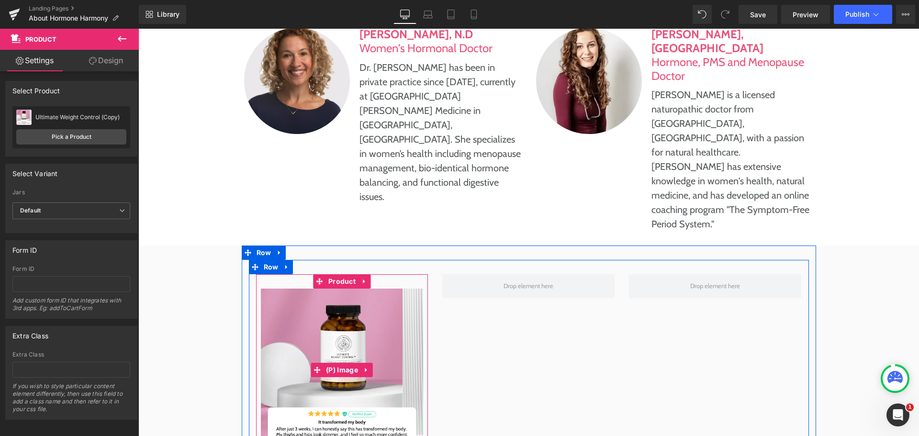
scroll to position [4689, 0]
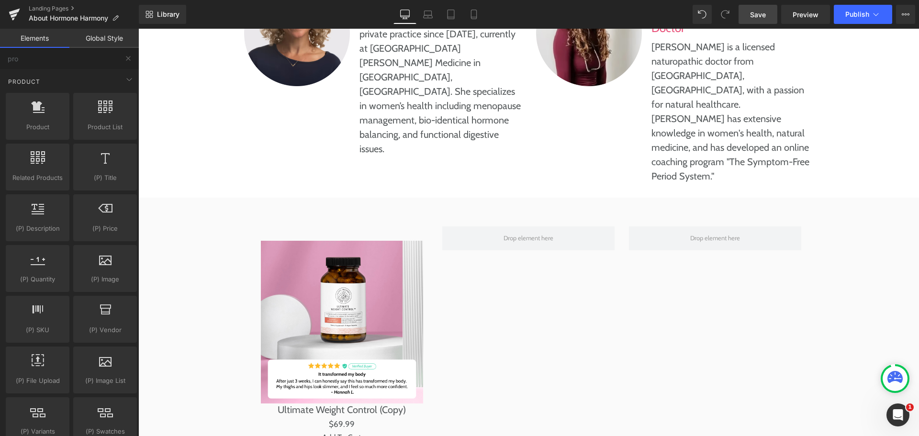
click at [757, 15] on span "Save" at bounding box center [758, 15] width 16 height 10
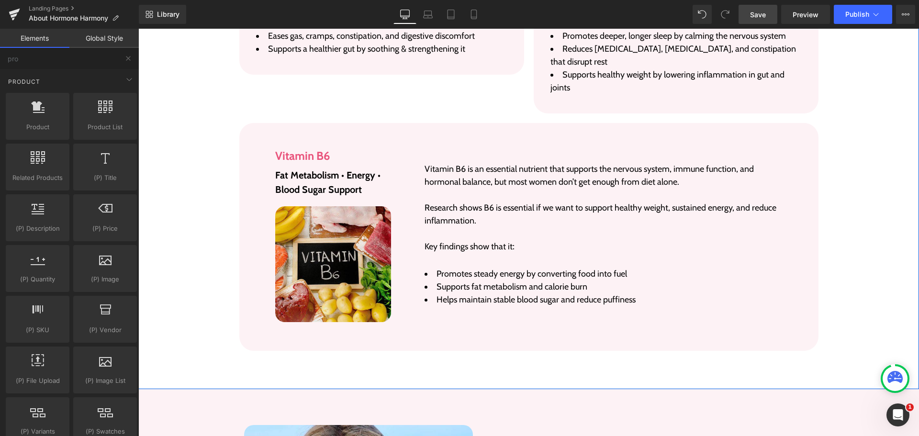
scroll to position [3349, 0]
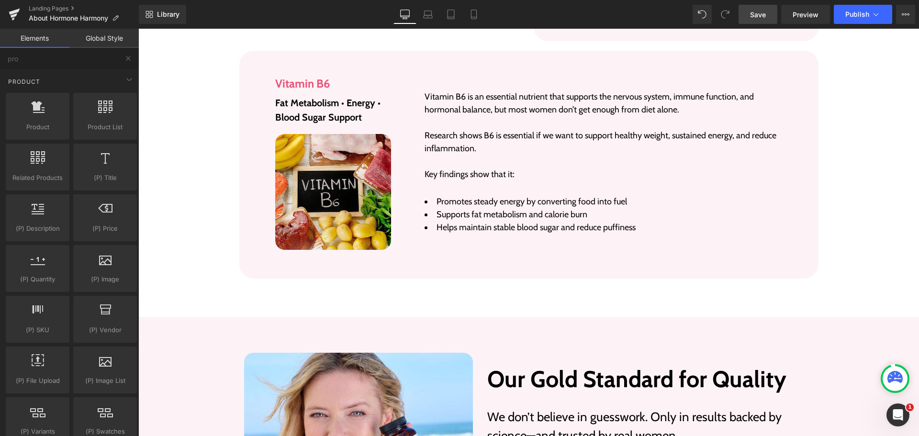
click at [757, 11] on span "Save" at bounding box center [758, 15] width 16 height 10
click at [299, 11] on div "Library Desktop Desktop Laptop Tablet Mobile Save Preview Publish Scheduled Vie…" at bounding box center [529, 14] width 780 height 19
